Goal: Entertainment & Leisure: Consume media (video, audio)

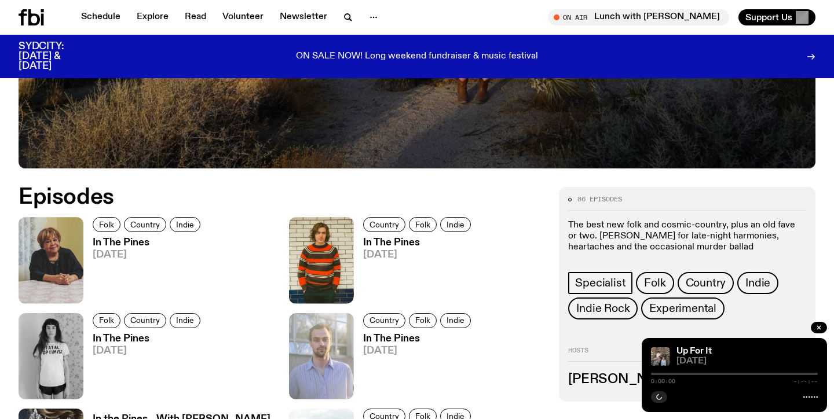
scroll to position [444, 0]
click at [112, 240] on h3 "In The Pines" at bounding box center [148, 243] width 111 height 10
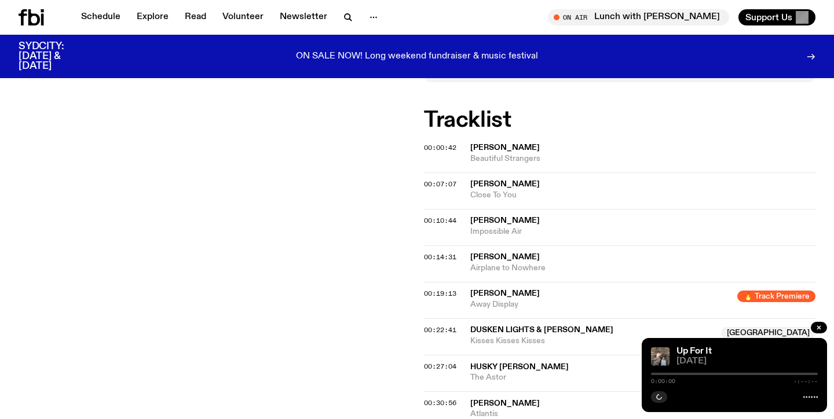
scroll to position [291, 0]
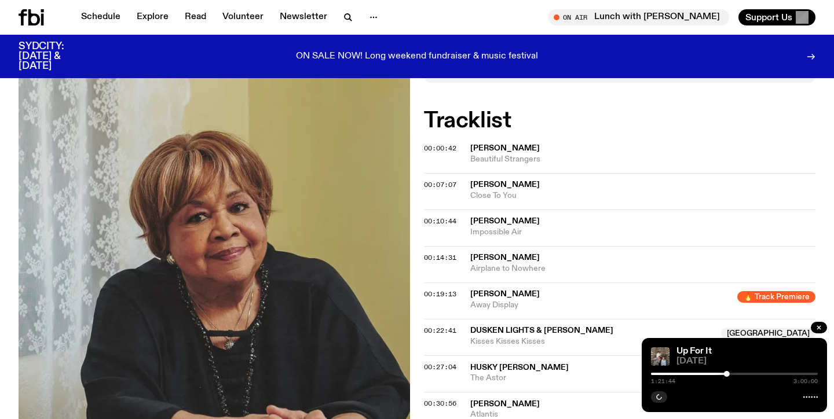
click at [818, 333] on div at bounding box center [819, 329] width 16 height 14
click at [816, 327] on icon "button" at bounding box center [818, 327] width 7 height 7
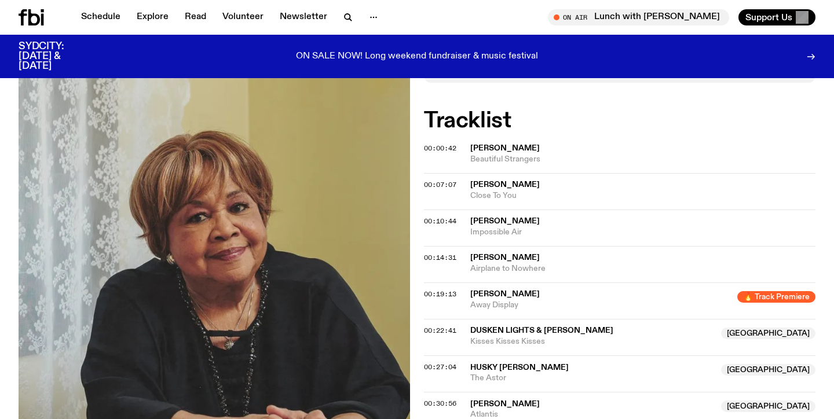
click at [439, 296] on span "00:19:13" at bounding box center [440, 293] width 32 height 9
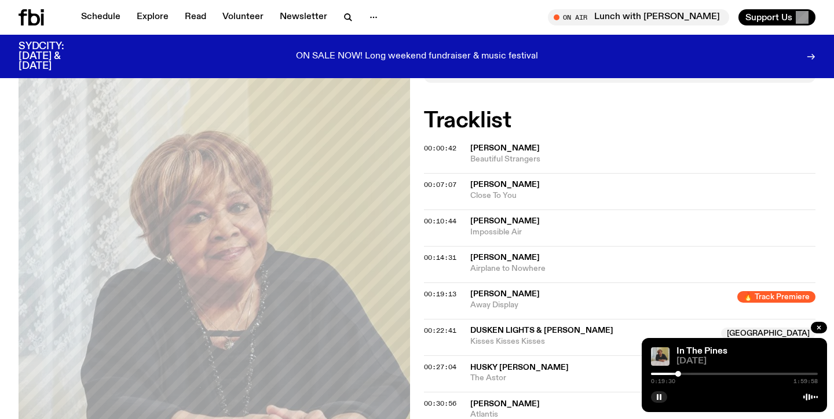
click at [672, 374] on div at bounding box center [594, 374] width 167 height 2
click at [676, 373] on div at bounding box center [734, 374] width 167 height 2
click at [657, 397] on rect "button" at bounding box center [658, 397] width 2 height 6
